Goal: Task Accomplishment & Management: Manage account settings

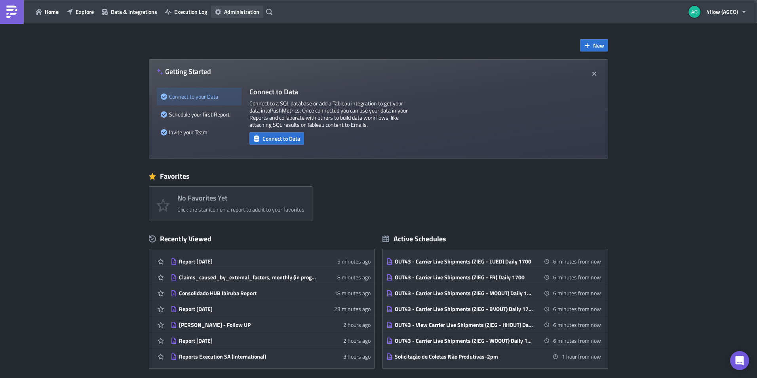
click at [234, 13] on span "Administration" at bounding box center [241, 12] width 35 height 8
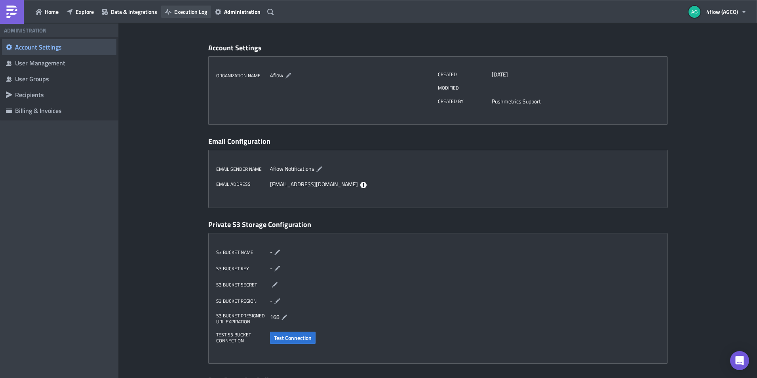
click at [188, 13] on span "Execution Log" at bounding box center [190, 12] width 33 height 8
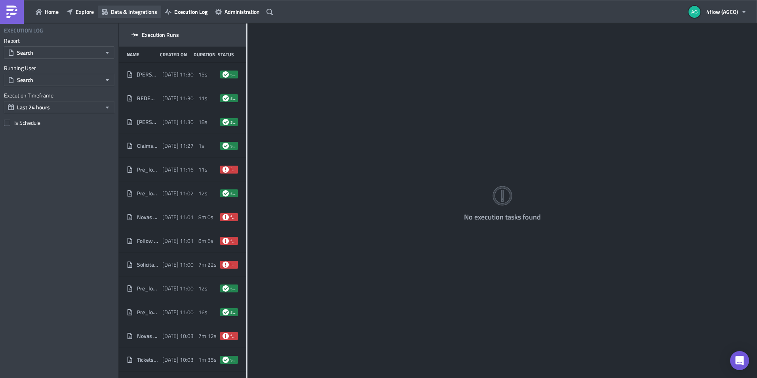
click at [112, 11] on span "Data & Integrations" at bounding box center [134, 12] width 46 height 8
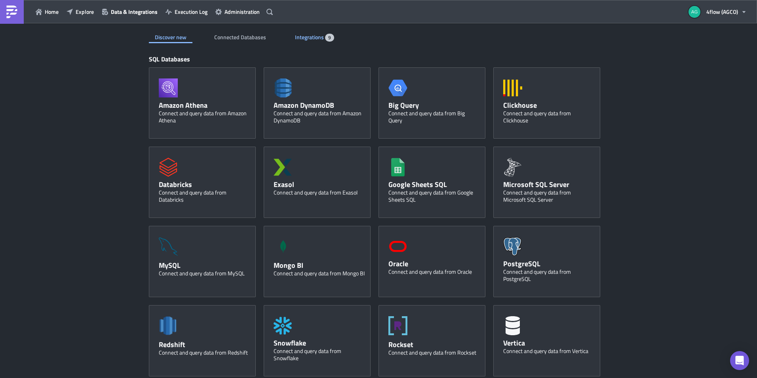
click at [302, 40] on span "Integrations" at bounding box center [310, 37] width 30 height 8
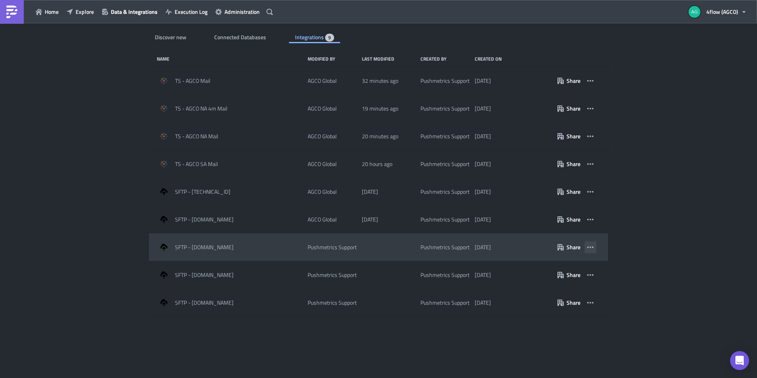
click at [592, 253] on button "button" at bounding box center [590, 247] width 12 height 12
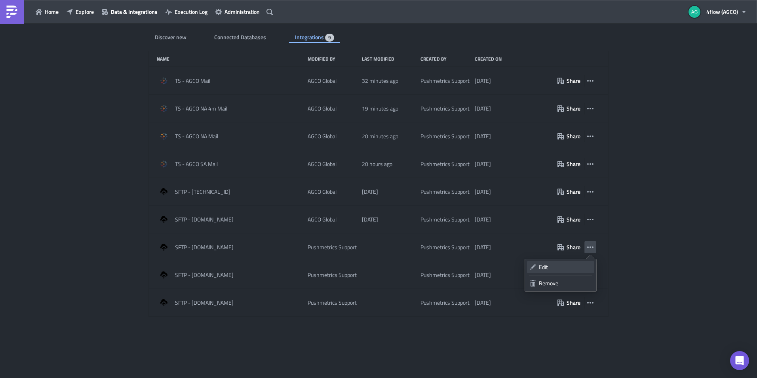
click at [565, 267] on div "Edit" at bounding box center [565, 267] width 53 height 8
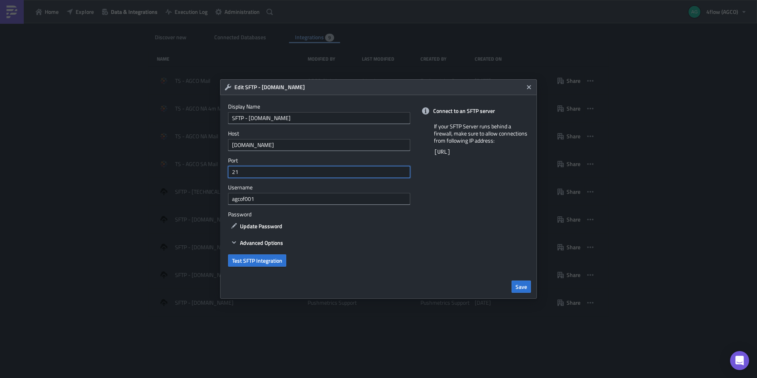
click at [297, 175] on input "21" at bounding box center [319, 172] width 182 height 12
type input "22"
click at [277, 224] on span "Update Password" at bounding box center [261, 226] width 42 height 8
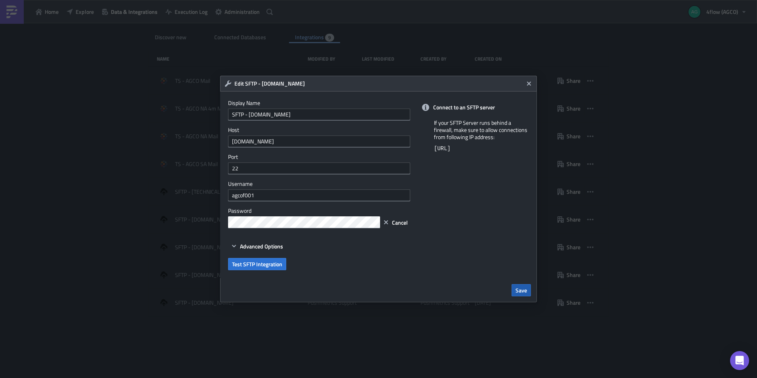
click at [522, 292] on span "Save" at bounding box center [521, 290] width 11 height 8
click at [525, 289] on span "Save" at bounding box center [521, 290] width 11 height 8
click at [502, 249] on div "Connect to an SFTP server If your SFTP Server runs behind a firewall, make sure…" at bounding box center [477, 184] width 119 height 186
